Goal: Information Seeking & Learning: Learn about a topic

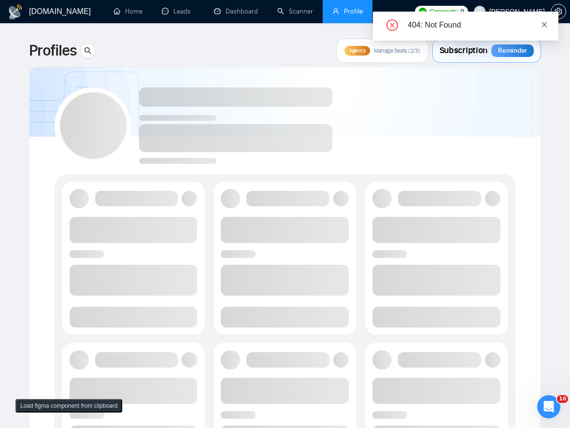
click at [548, 23] on icon "close" at bounding box center [544, 24] width 7 height 7
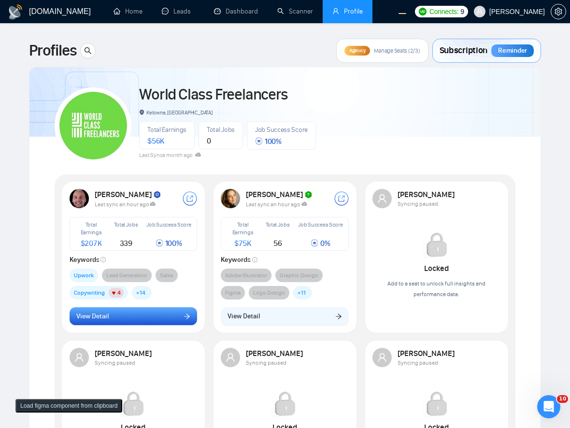
click at [160, 313] on button "View Detail" at bounding box center [134, 316] width 128 height 18
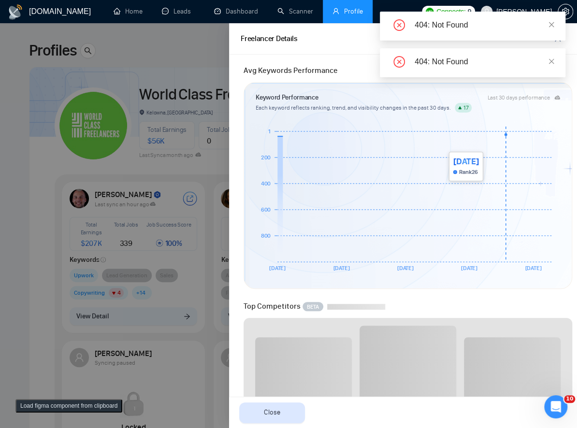
scroll to position [211, 0]
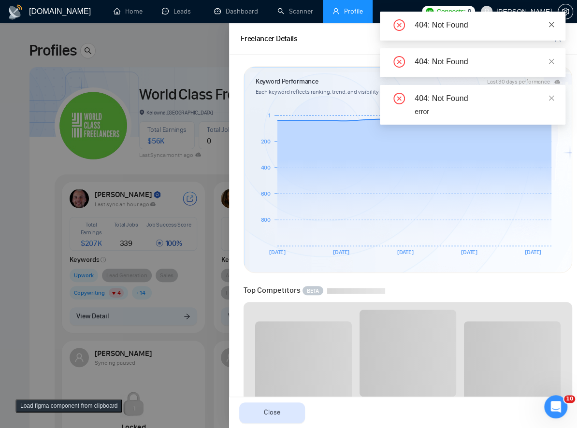
click at [551, 24] on icon "close" at bounding box center [551, 24] width 5 height 5
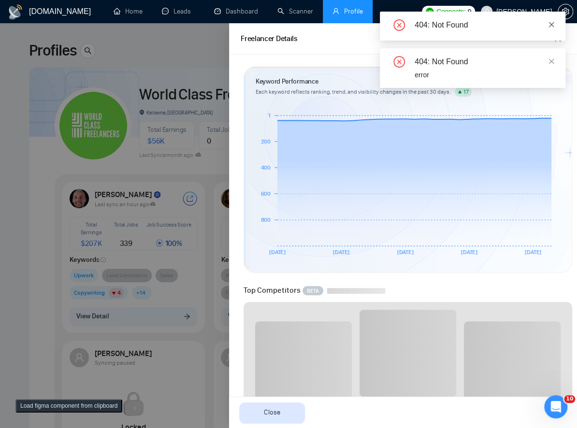
click at [553, 22] on icon "close" at bounding box center [551, 24] width 5 height 5
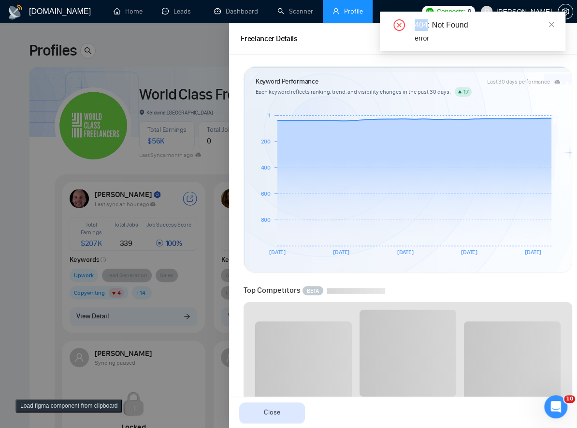
click at [553, 22] on div "404: Not Found 404: Not Found error" at bounding box center [473, 32] width 186 height 40
click at [553, 22] on icon "close" at bounding box center [551, 24] width 5 height 5
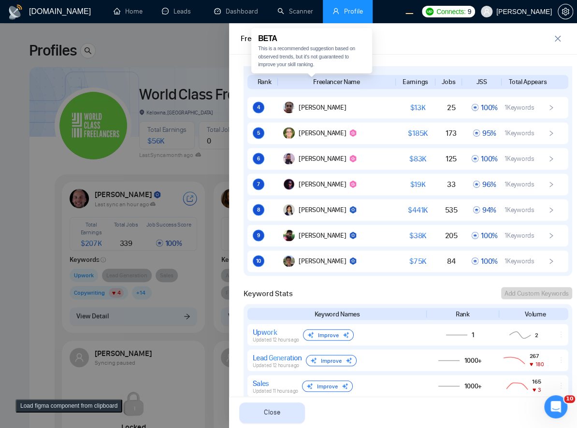
scroll to position [474, 0]
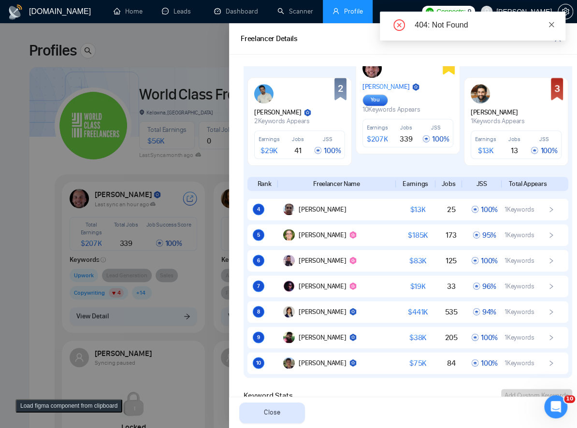
click at [551, 24] on icon "close" at bounding box center [551, 24] width 5 height 5
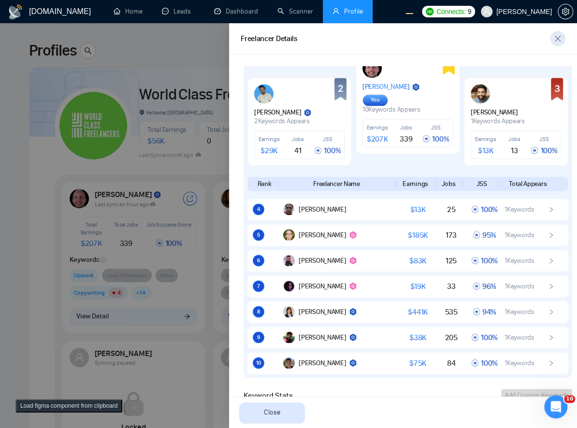
click at [554, 38] on icon "close" at bounding box center [558, 39] width 8 height 8
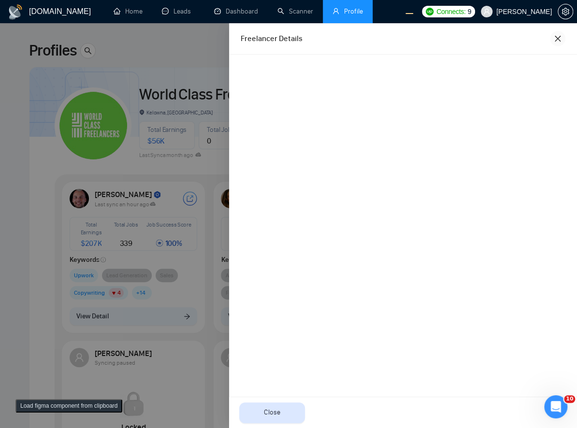
scroll to position [0, 0]
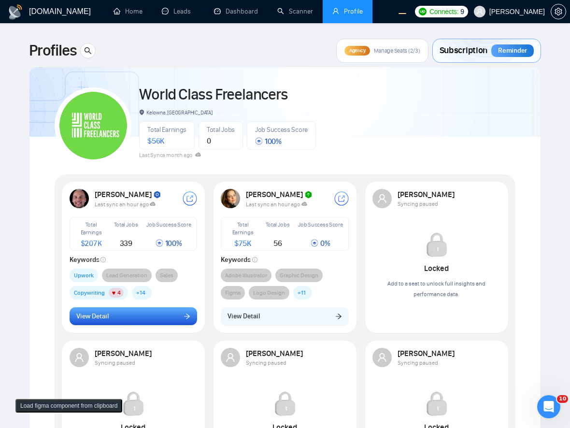
click at [125, 320] on button "View Detail" at bounding box center [134, 316] width 128 height 18
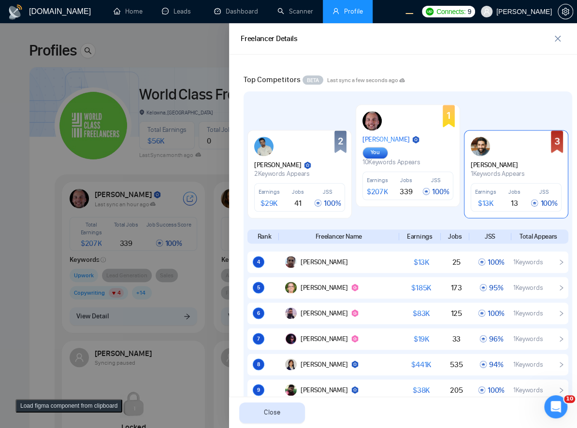
scroll to position [633, 0]
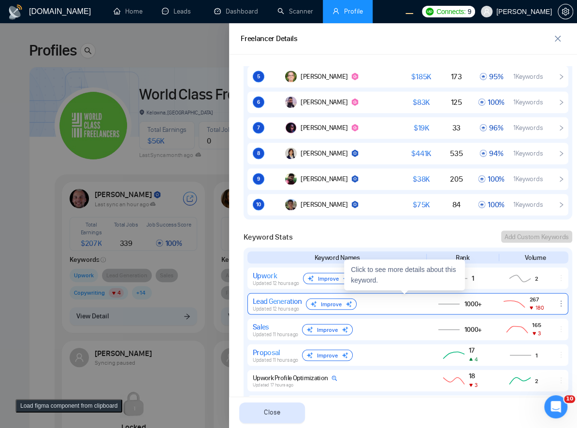
click at [288, 306] on span "Updated 12 hours ago" at bounding box center [276, 309] width 46 height 6
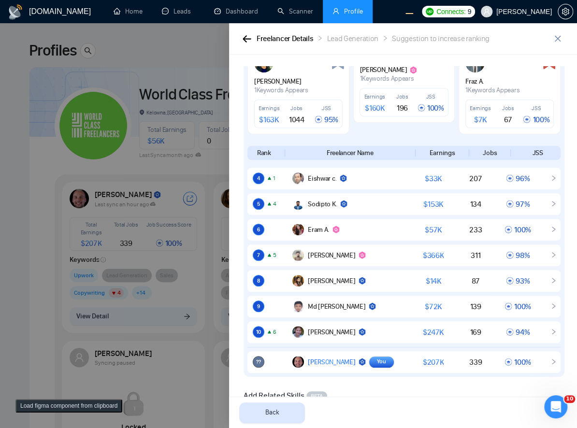
scroll to position [211, 0]
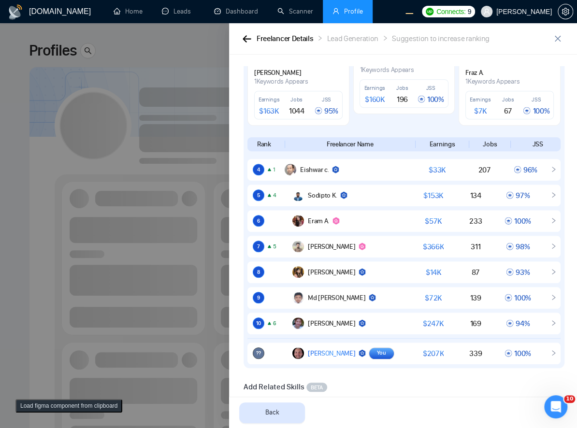
click at [98, 200] on div at bounding box center [288, 225] width 577 height 405
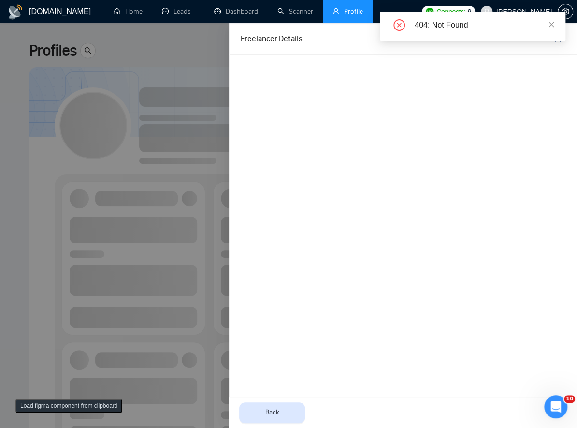
scroll to position [0, 0]
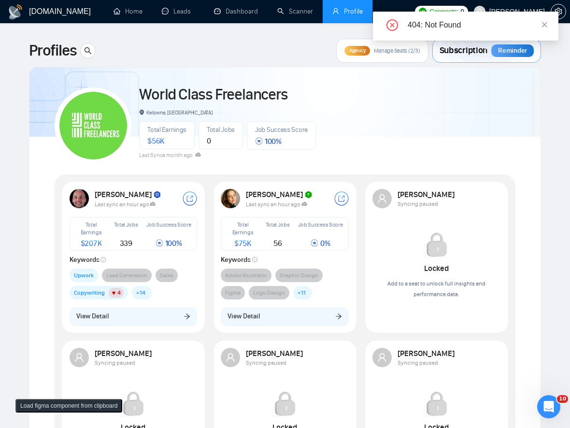
click at [539, 24] on div "404: Not Found" at bounding box center [477, 25] width 139 height 12
click at [92, 320] on span "View Detail" at bounding box center [92, 316] width 32 height 11
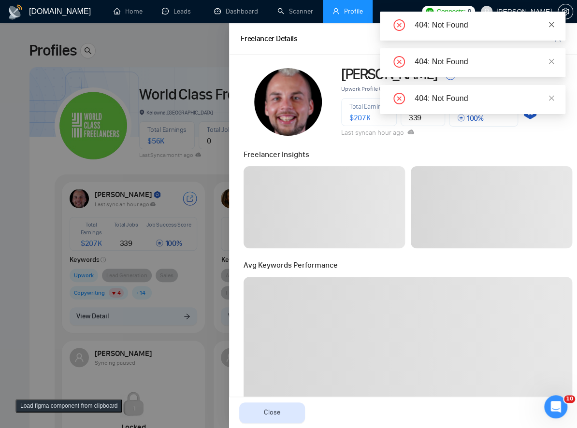
click at [550, 27] on icon "close" at bounding box center [551, 24] width 7 height 7
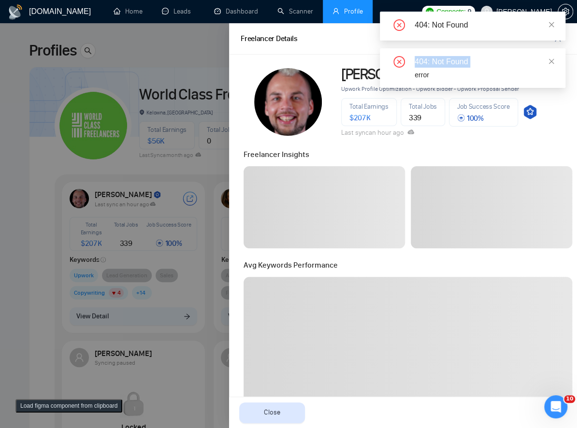
click at [550, 27] on icon "close" at bounding box center [551, 24] width 7 height 7
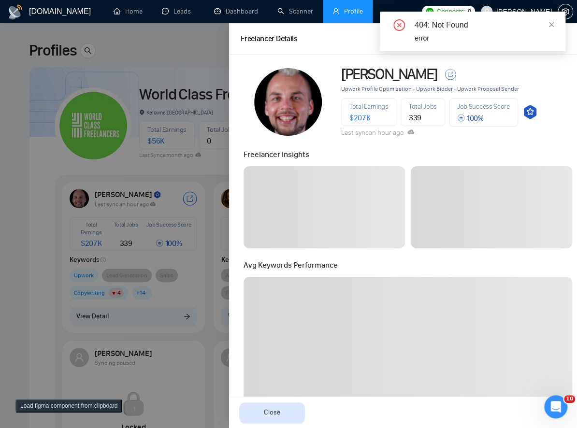
click at [550, 27] on icon "close" at bounding box center [551, 24] width 7 height 7
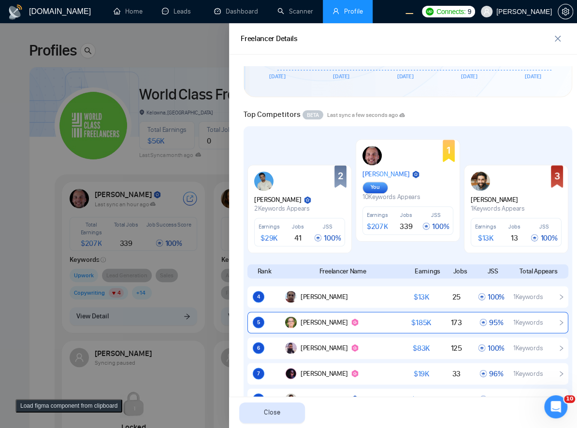
scroll to position [474, 0]
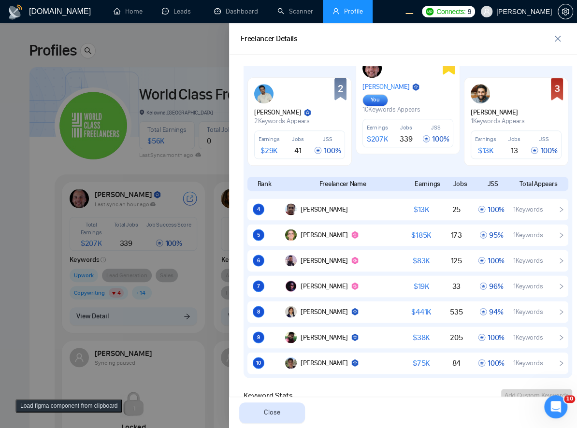
click at [206, 219] on div at bounding box center [288, 225] width 577 height 405
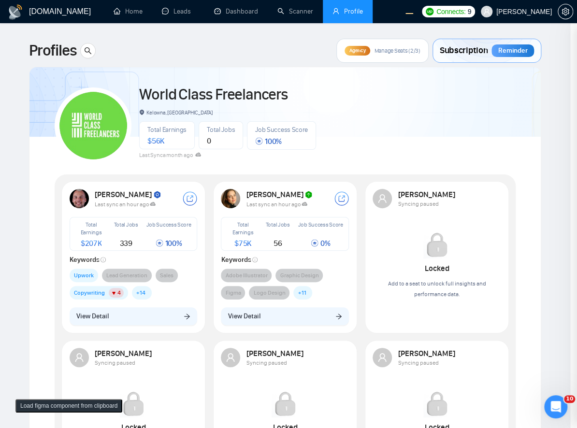
scroll to position [0, 0]
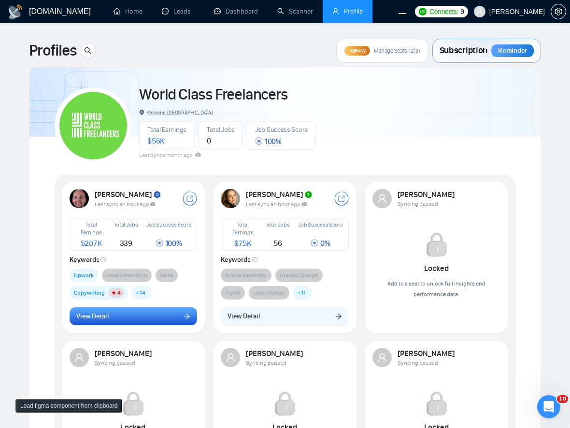
click at [164, 316] on button "View Detail" at bounding box center [134, 316] width 128 height 18
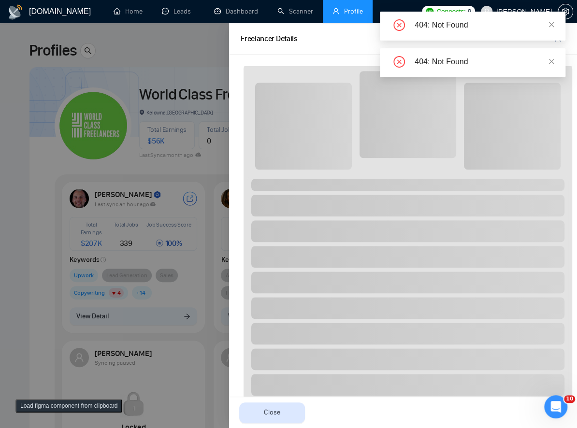
scroll to position [369, 0]
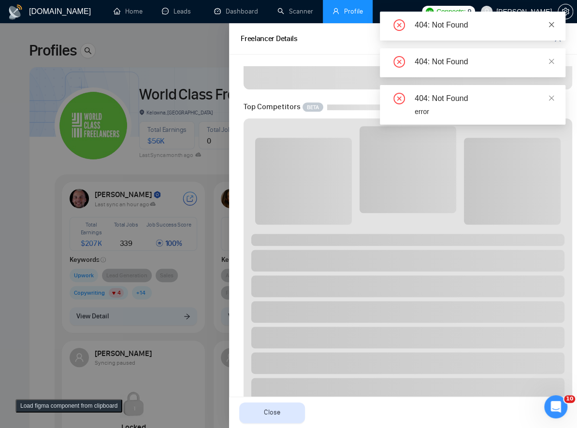
click at [552, 24] on icon "close" at bounding box center [551, 24] width 7 height 7
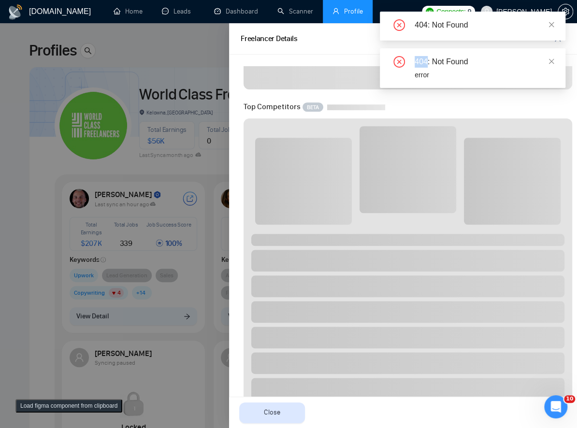
click at [552, 24] on icon "close" at bounding box center [551, 24] width 7 height 7
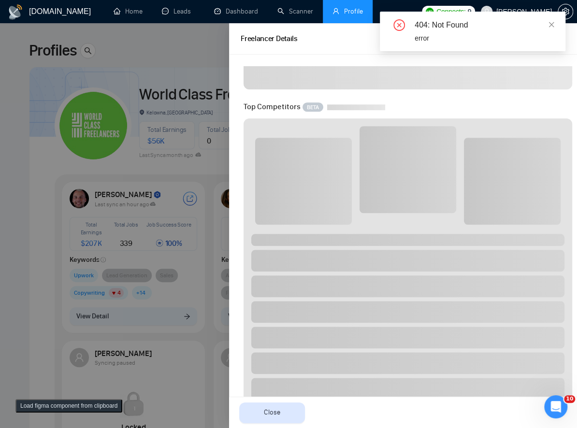
click at [552, 24] on icon "close" at bounding box center [551, 24] width 7 height 7
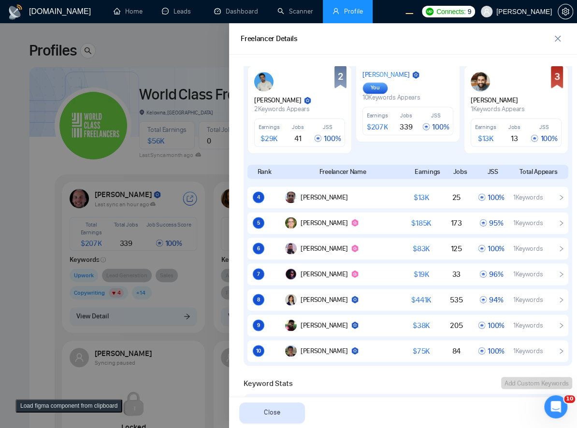
scroll to position [474, 0]
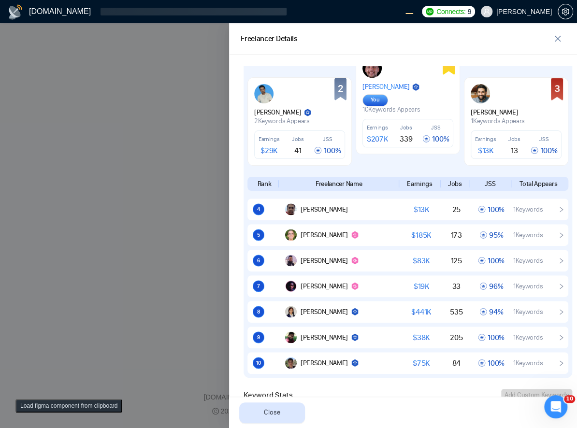
click at [175, 222] on div at bounding box center [288, 225] width 577 height 405
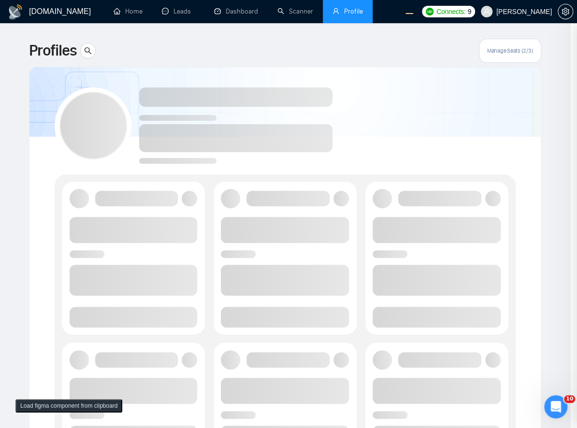
scroll to position [0, 0]
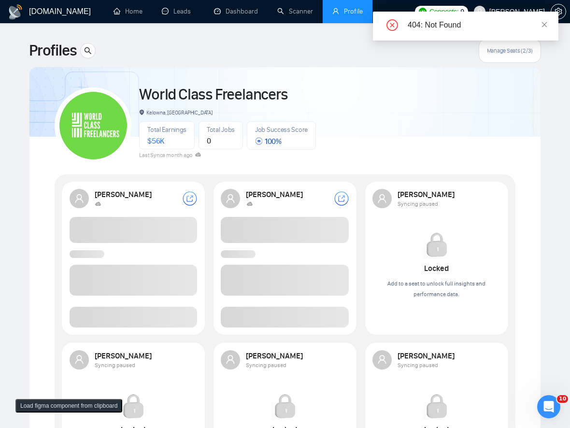
click at [140, 326] on span at bounding box center [134, 317] width 128 height 21
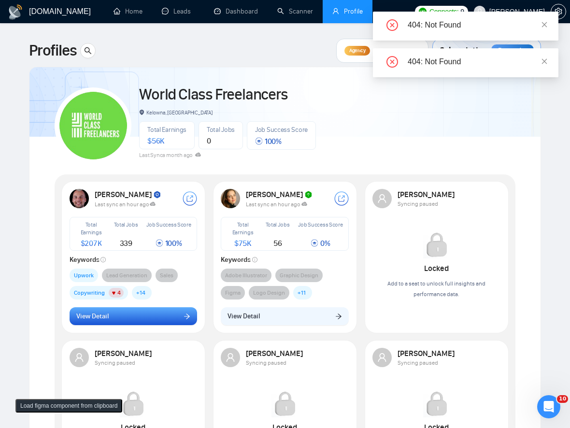
click at [141, 323] on button "View Detail" at bounding box center [134, 316] width 128 height 18
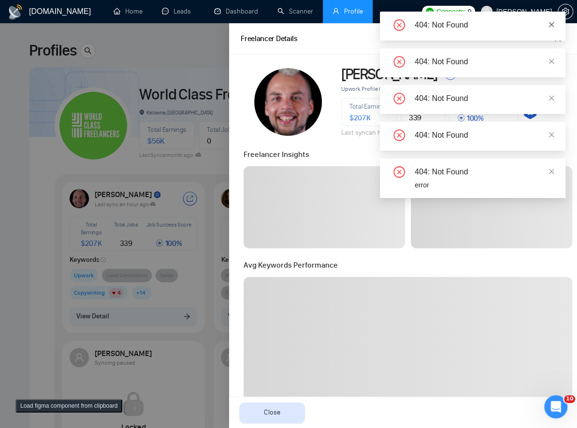
click at [553, 25] on icon "close" at bounding box center [551, 24] width 7 height 7
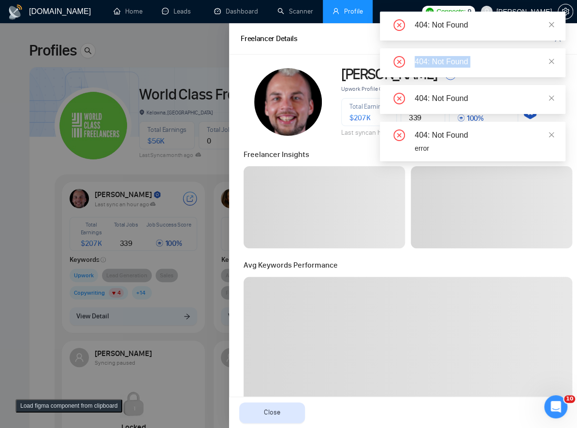
click at [553, 25] on icon "close" at bounding box center [551, 24] width 7 height 7
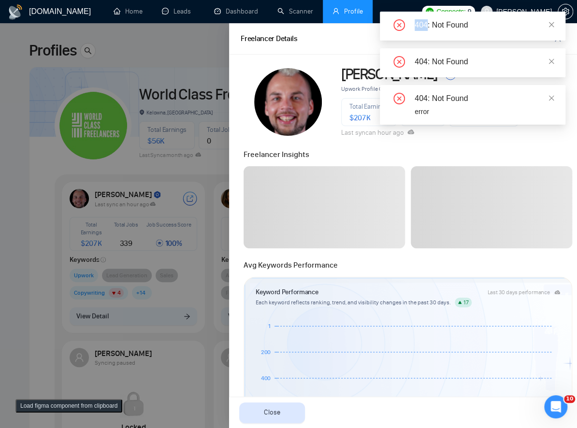
click at [553, 25] on div "404: Not Found 404: Not Found 404: Not Found 404: Not Found error" at bounding box center [473, 68] width 186 height 113
click at [553, 25] on icon "close" at bounding box center [551, 24] width 7 height 7
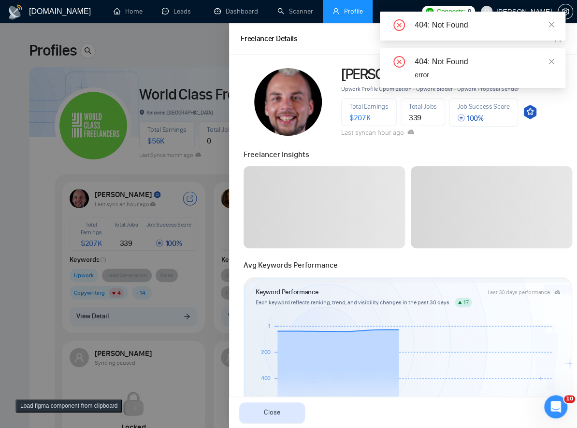
click at [553, 25] on div "404: Not Found 404: Not Found 404: Not Found error" at bounding box center [473, 50] width 186 height 76
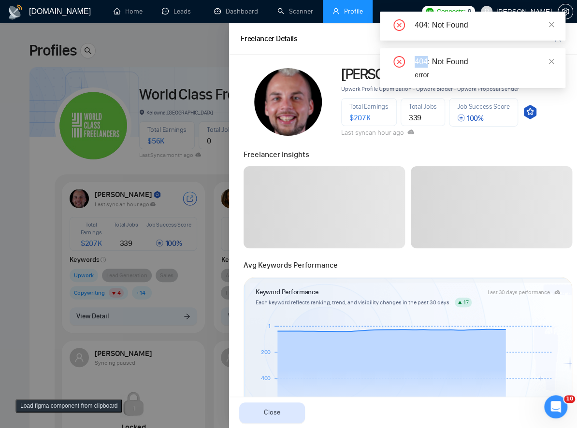
click at [553, 25] on icon "close" at bounding box center [551, 24] width 7 height 7
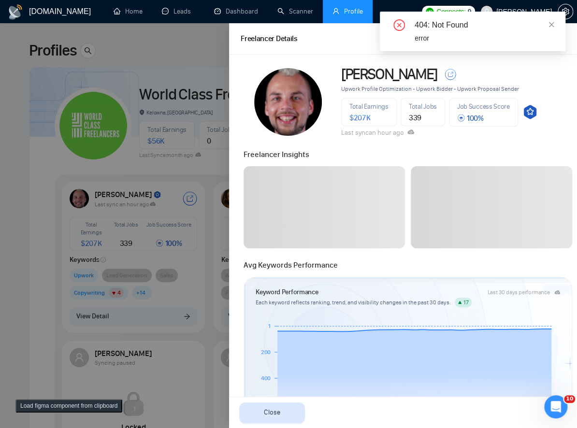
click at [553, 25] on link at bounding box center [551, 24] width 7 height 11
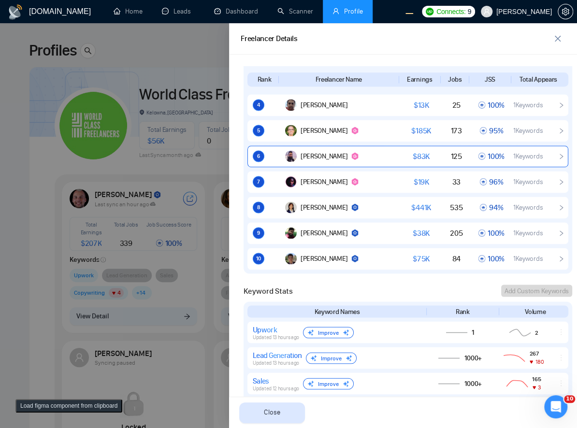
scroll to position [580, 0]
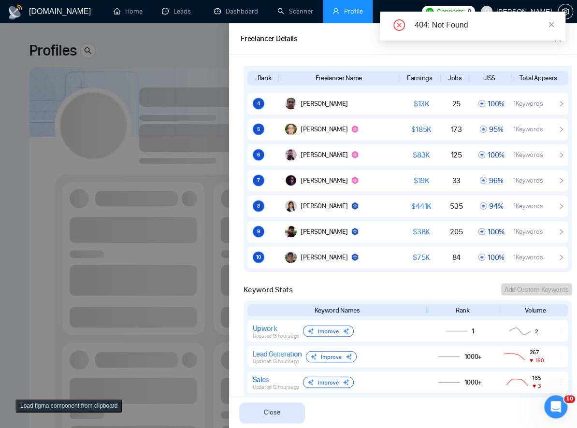
click at [120, 266] on div at bounding box center [288, 225] width 577 height 405
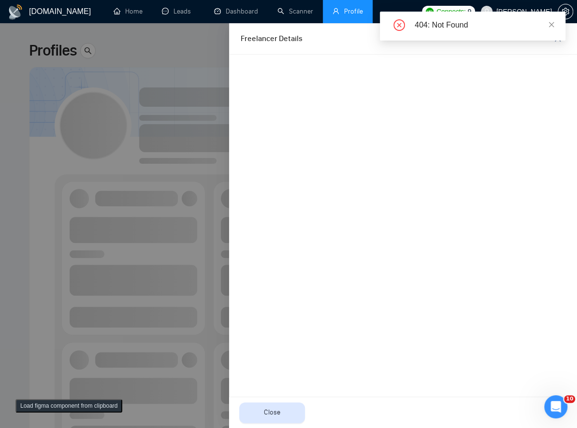
scroll to position [0, 0]
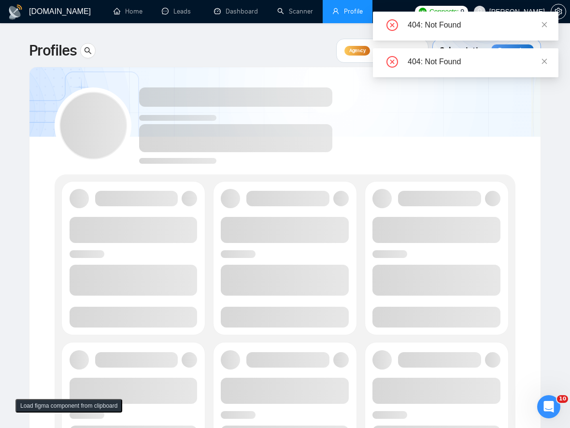
click at [550, 20] on div "404: Not Found" at bounding box center [466, 26] width 186 height 29
click at [545, 23] on icon "close" at bounding box center [544, 24] width 7 height 7
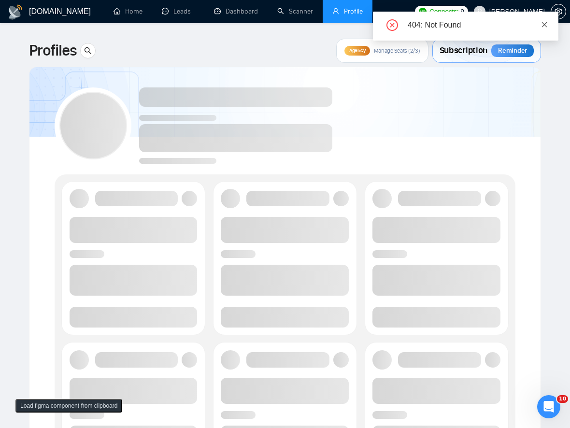
click at [544, 19] on link at bounding box center [544, 24] width 7 height 11
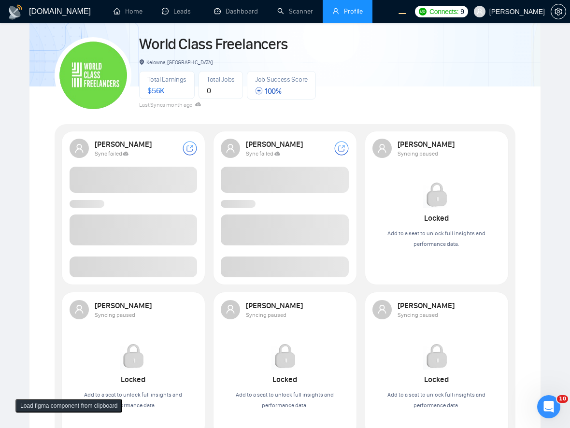
scroll to position [105, 0]
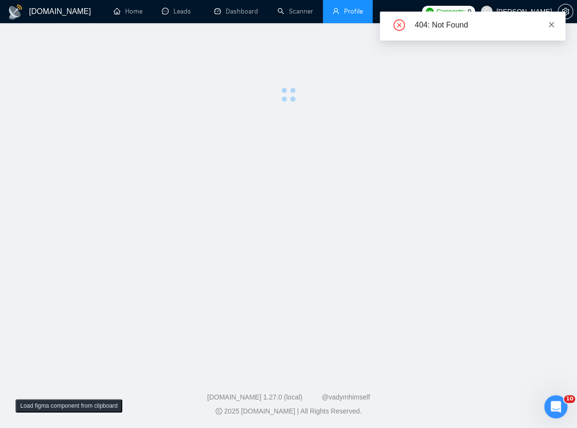
click at [553, 24] on icon "close" at bounding box center [551, 24] width 7 height 7
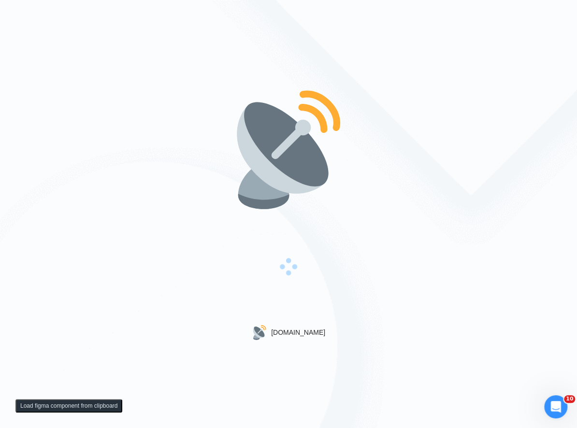
click at [252, 204] on img at bounding box center [289, 150] width 124 height 124
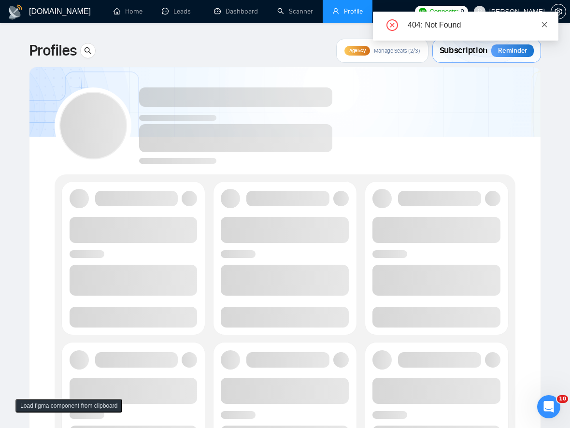
click at [544, 21] on icon "close" at bounding box center [544, 24] width 7 height 7
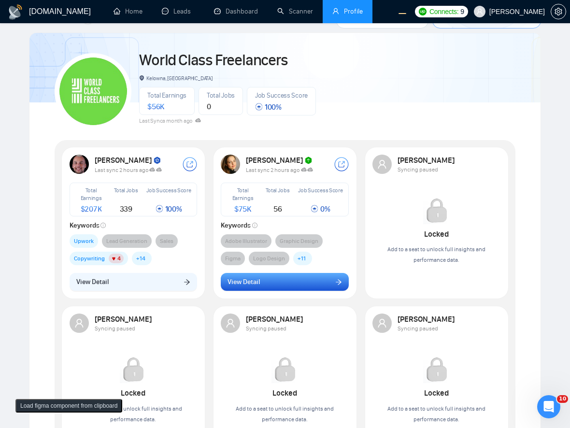
scroll to position [53, 0]
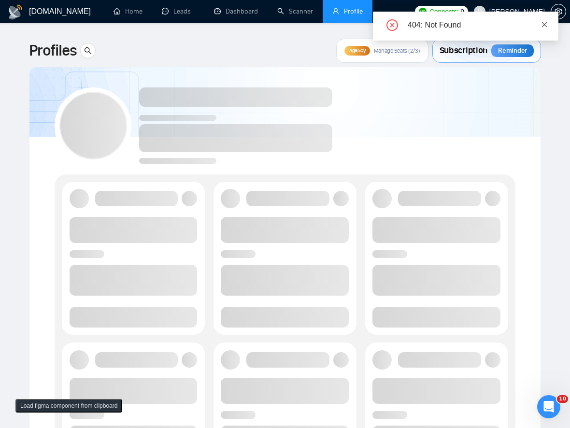
click at [545, 24] on icon "close" at bounding box center [544, 24] width 5 height 5
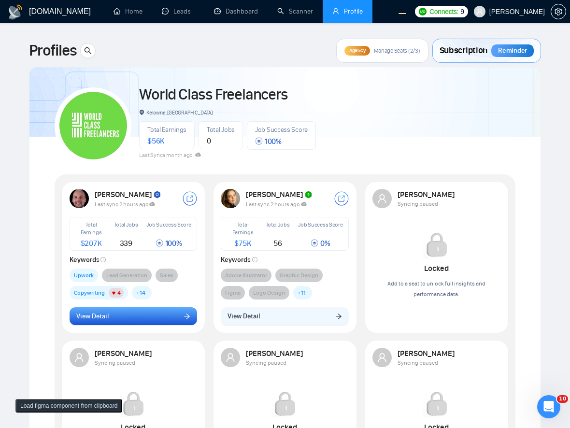
click at [147, 318] on button "View Detail" at bounding box center [134, 316] width 128 height 18
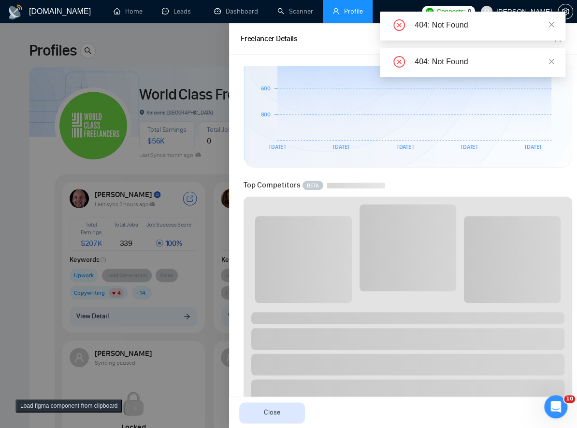
scroll to position [422, 0]
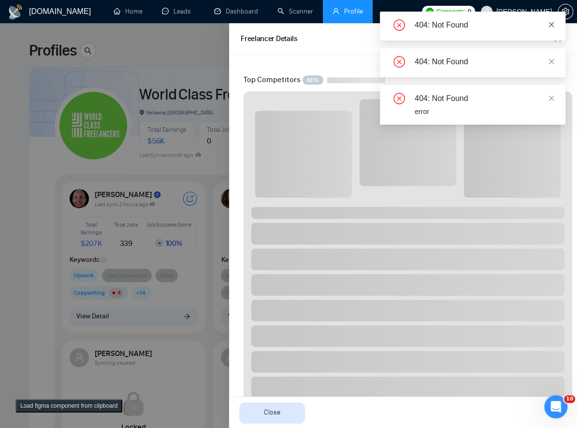
click at [553, 26] on icon "close" at bounding box center [551, 24] width 5 height 5
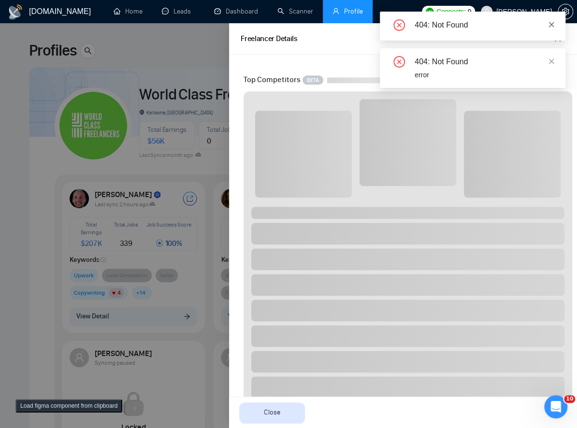
click at [548, 25] on icon "close" at bounding box center [551, 24] width 7 height 7
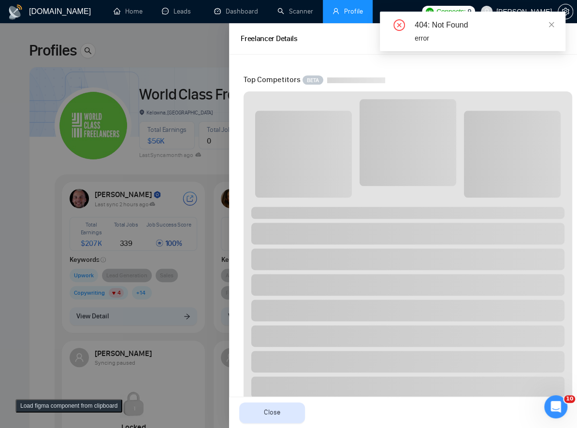
click at [548, 25] on icon "close" at bounding box center [551, 24] width 7 height 7
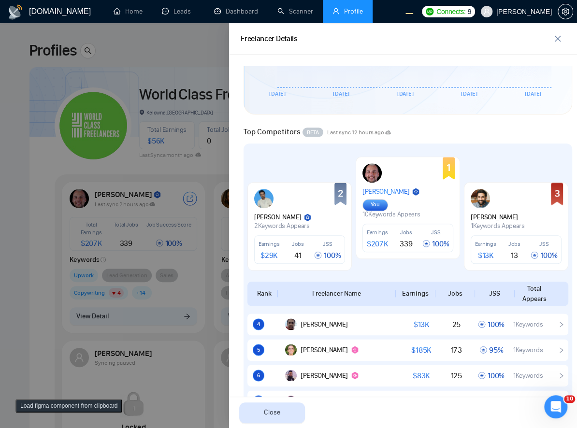
scroll to position [369, 0]
click at [404, 203] on div "Robert O'Kruk You" at bounding box center [392, 199] width 58 height 25
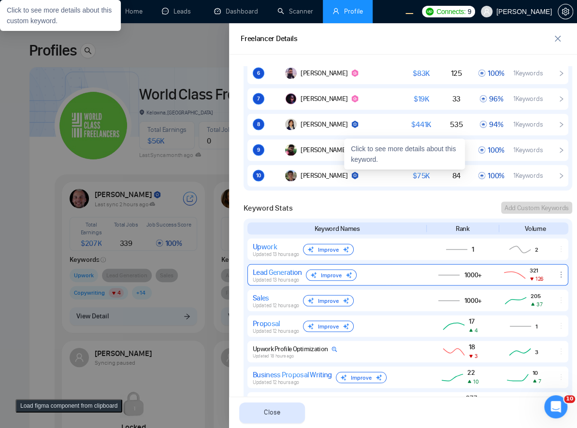
scroll to position [738, 0]
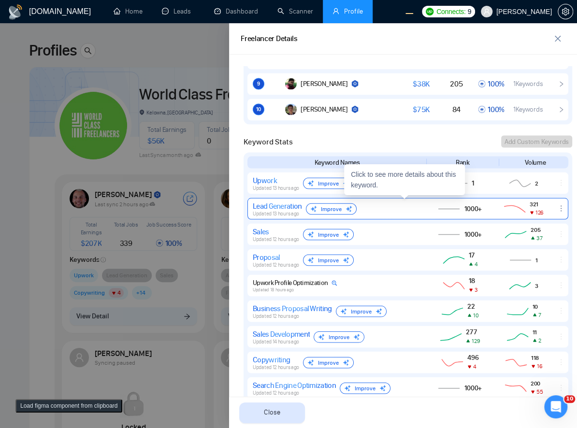
click at [393, 207] on div "Lead Generation Updated 13 hours ago Improve" at bounding box center [336, 208] width 167 height 15
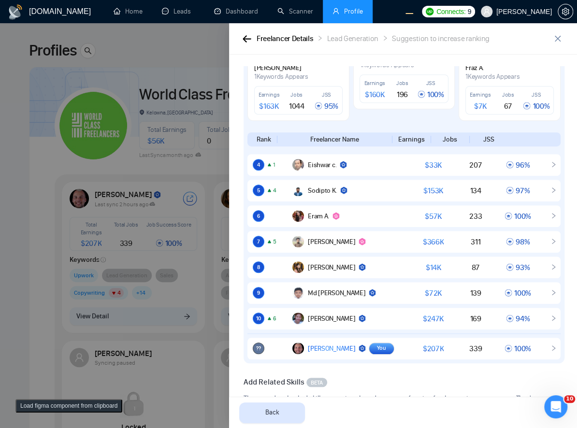
scroll to position [145, 0]
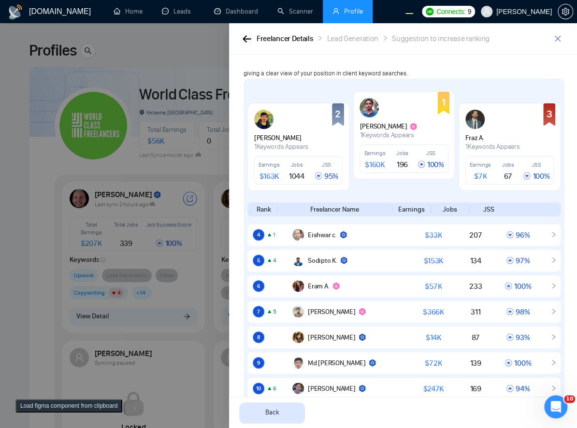
click at [247, 44] on button "button" at bounding box center [247, 38] width 12 height 11
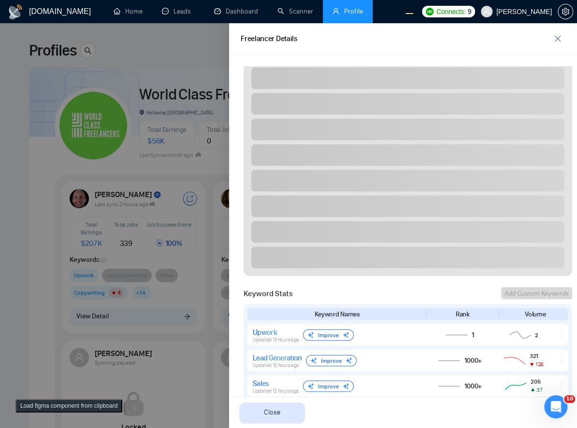
scroll to position [778, 0]
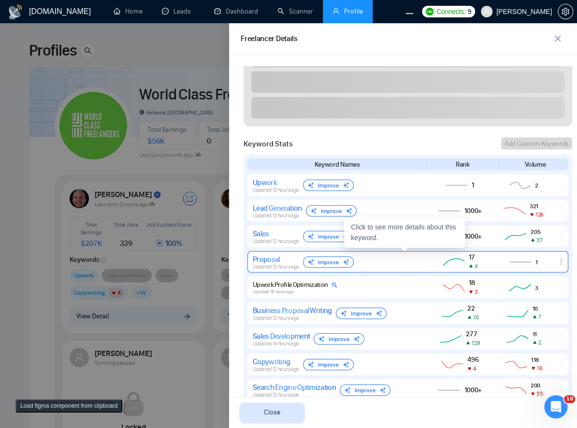
click at [420, 266] on div "Proposal Updated 12 hours ago Improve 17 4 1" at bounding box center [407, 262] width 321 height 22
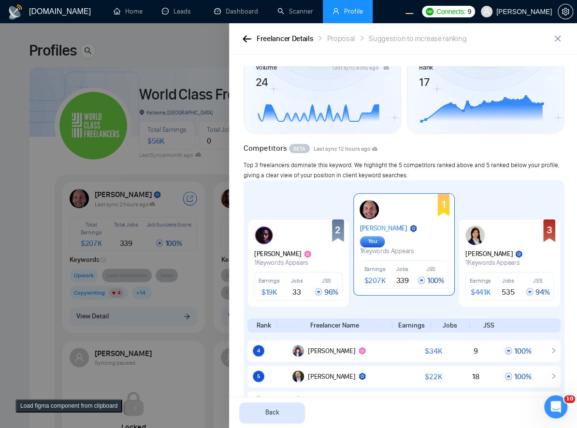
scroll to position [105, 0]
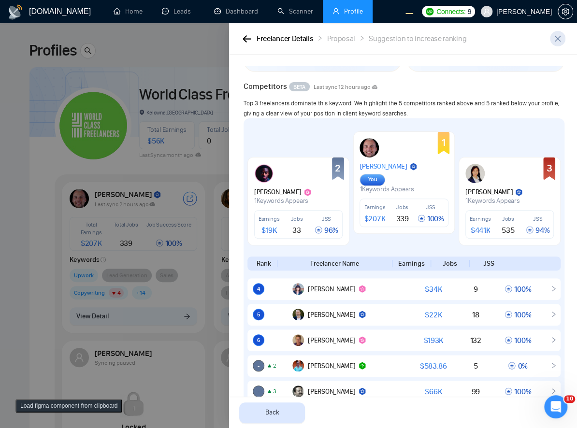
click at [556, 42] on icon "close" at bounding box center [558, 39] width 8 height 8
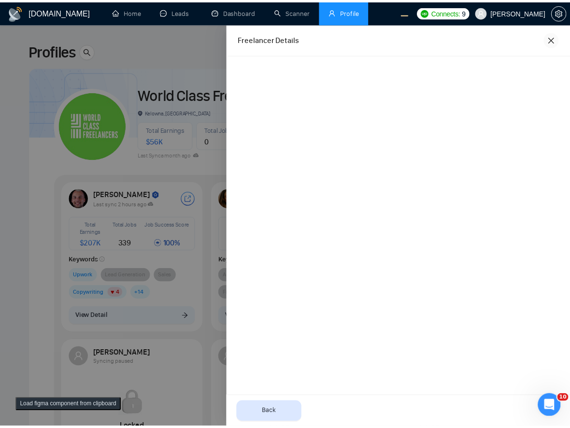
scroll to position [0, 0]
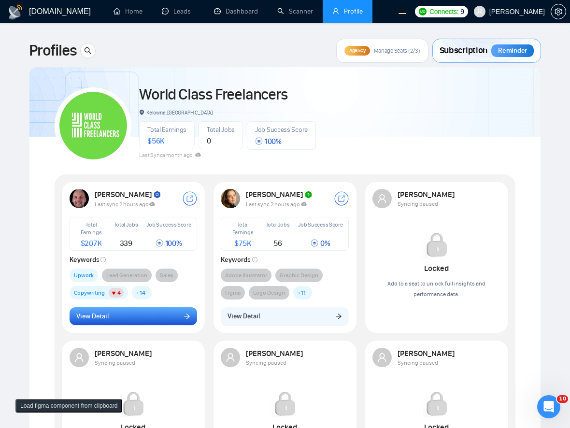
click at [150, 318] on button "View Detail" at bounding box center [134, 316] width 128 height 18
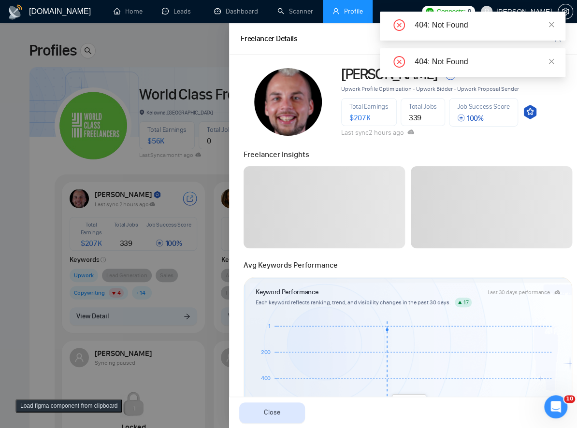
scroll to position [263, 0]
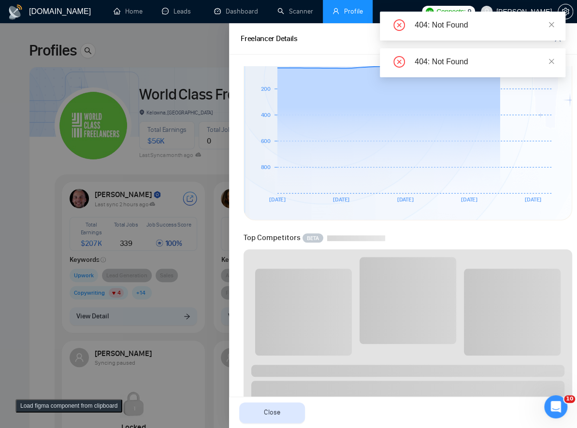
drag, startPoint x: 552, startPoint y: 25, endPoint x: 559, endPoint y: 29, distance: 8.4
click at [552, 25] on icon "close" at bounding box center [551, 24] width 7 height 7
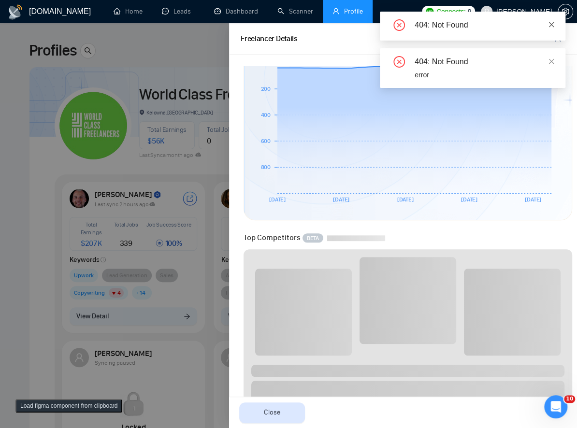
click at [553, 24] on icon "close" at bounding box center [551, 24] width 7 height 7
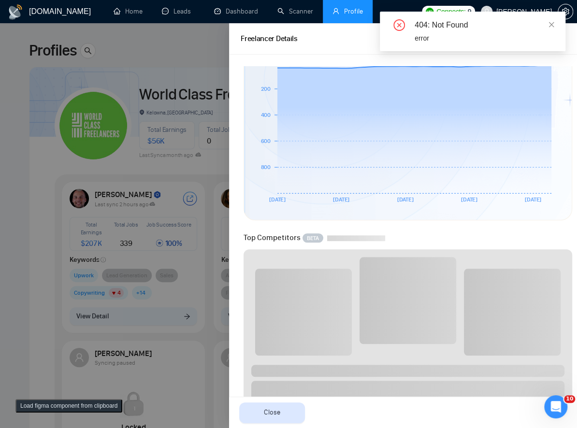
click at [553, 24] on icon "close" at bounding box center [551, 24] width 7 height 7
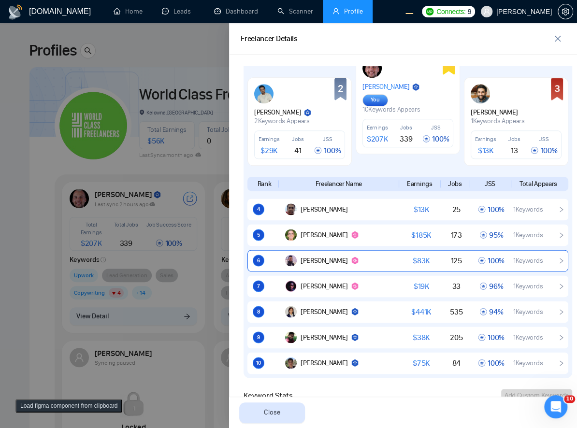
scroll to position [633, 0]
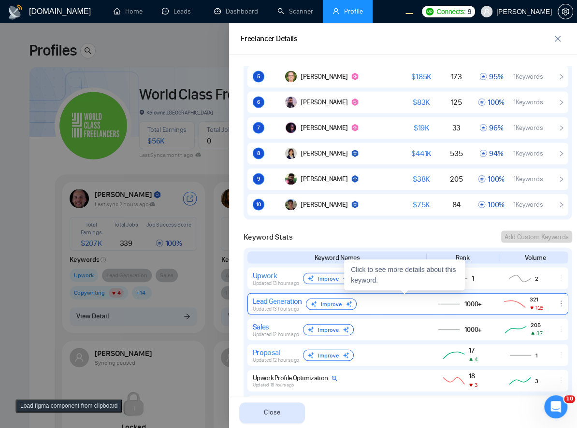
click at [272, 306] on span "Updated 13 hours ago" at bounding box center [276, 309] width 46 height 6
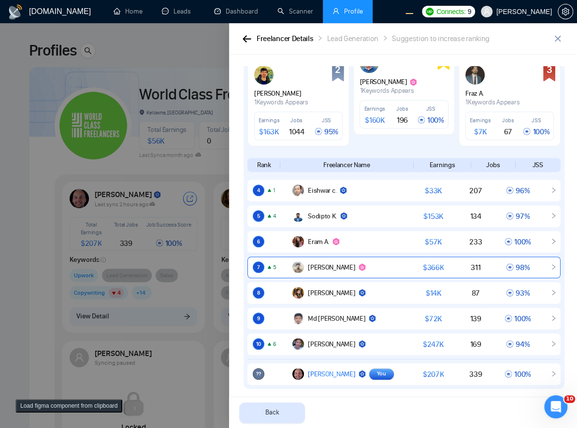
scroll to position [211, 0]
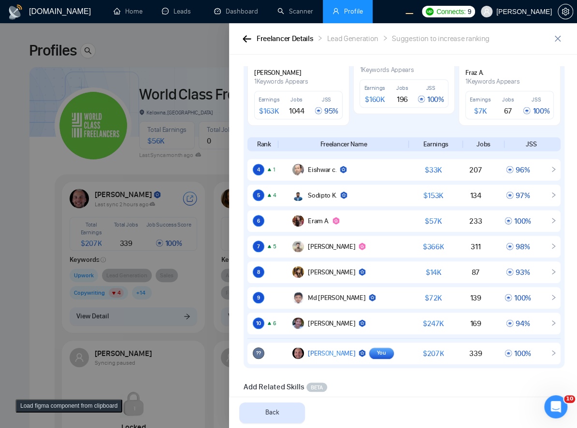
click at [102, 275] on div at bounding box center [288, 225] width 577 height 405
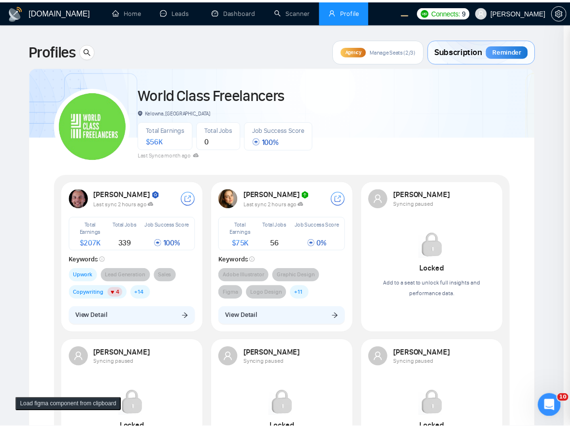
scroll to position [0, 0]
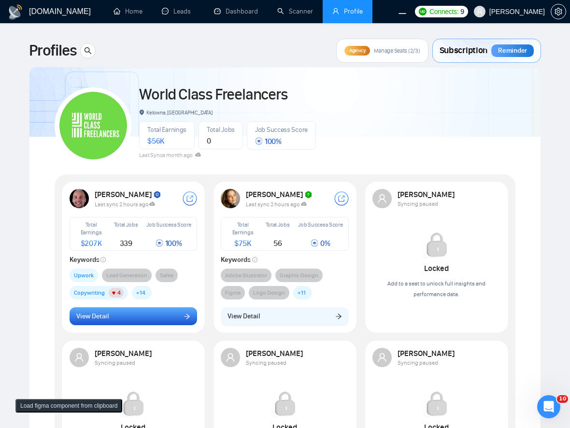
click at [153, 317] on button "View Detail" at bounding box center [134, 316] width 128 height 18
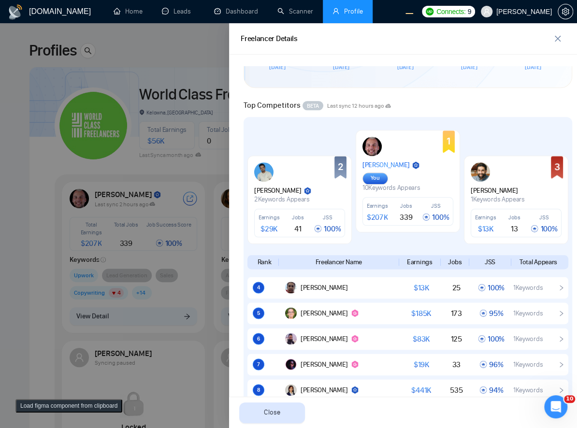
scroll to position [422, 0]
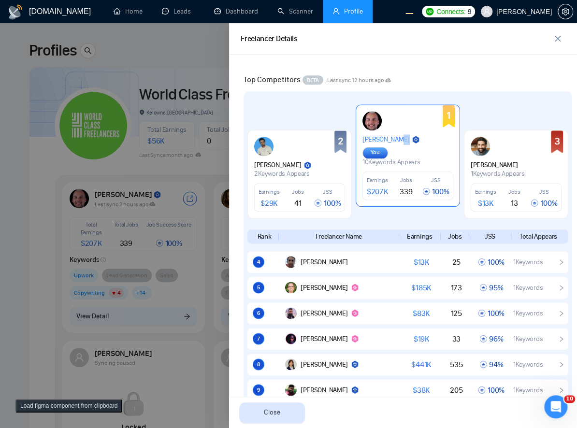
click at [388, 147] on div "Robert O'Kruk You" at bounding box center [392, 146] width 58 height 25
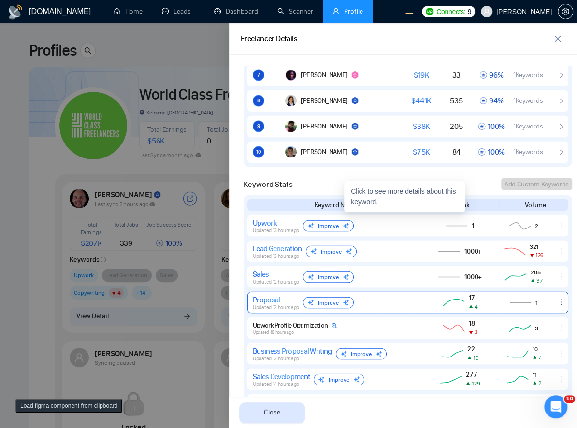
click at [372, 276] on div "Sales Updated 12 hours ago Improve" at bounding box center [336, 276] width 167 height 15
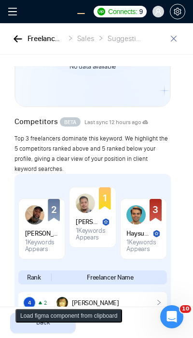
scroll to position [142, 0]
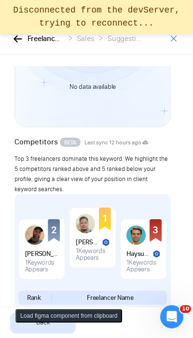
click at [15, 41] on icon "button" at bounding box center [18, 38] width 9 height 7
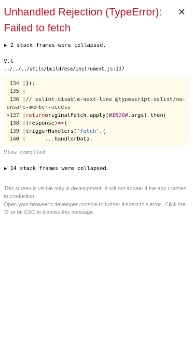
scroll to position [0, 0]
